Goal: Entertainment & Leisure: Consume media (video, audio)

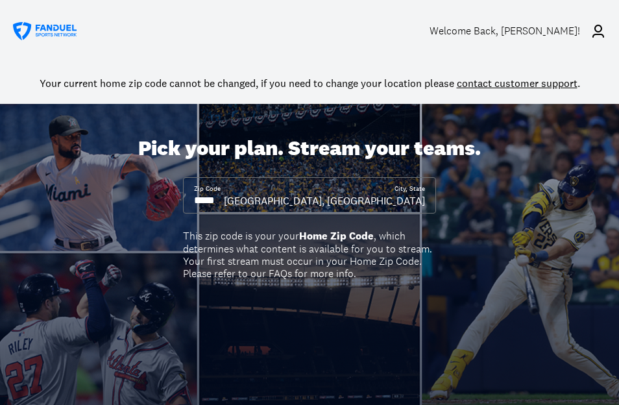
click at [544, 32] on div "Welcome Back , [PERSON_NAME]!" at bounding box center [505, 31] width 151 height 12
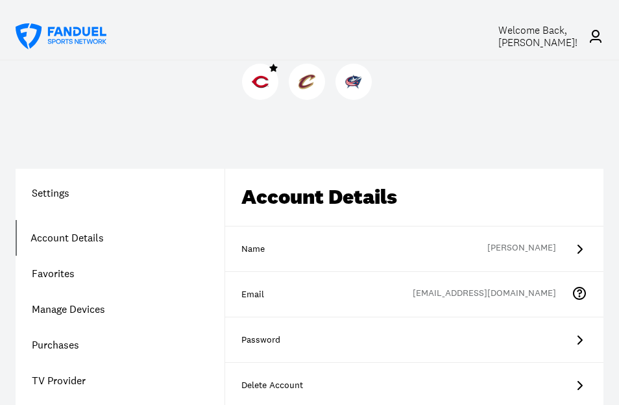
click at [270, 84] on div at bounding box center [260, 82] width 36 height 36
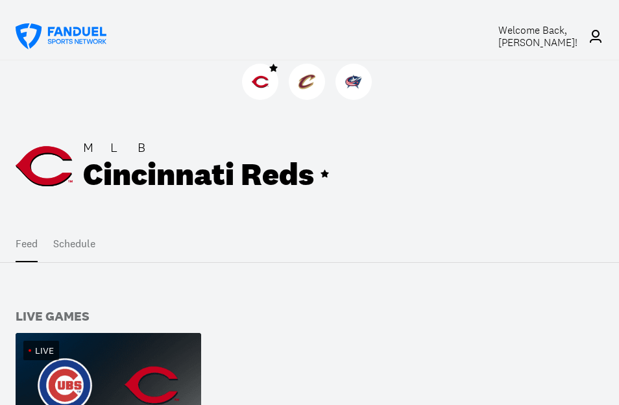
click at [90, 380] on img at bounding box center [109, 385] width 186 height 105
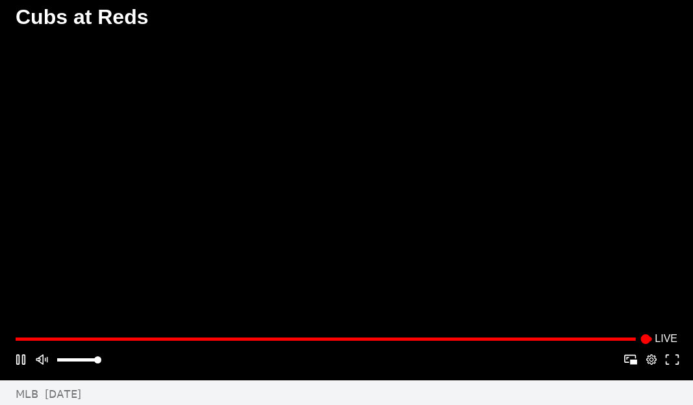
scroll to position [14, 0]
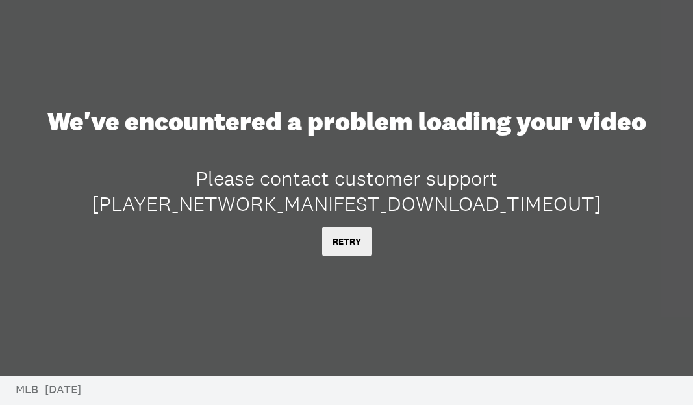
click at [360, 256] on button "RETRY" at bounding box center [346, 242] width 49 height 30
